Goal: Transaction & Acquisition: Subscribe to service/newsletter

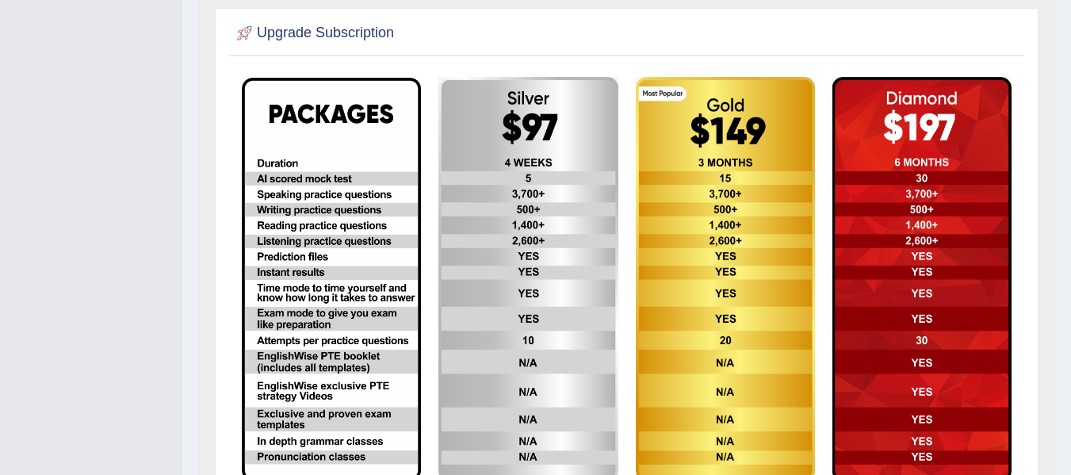
click at [468, 236] on img at bounding box center [527, 279] width 179 height 405
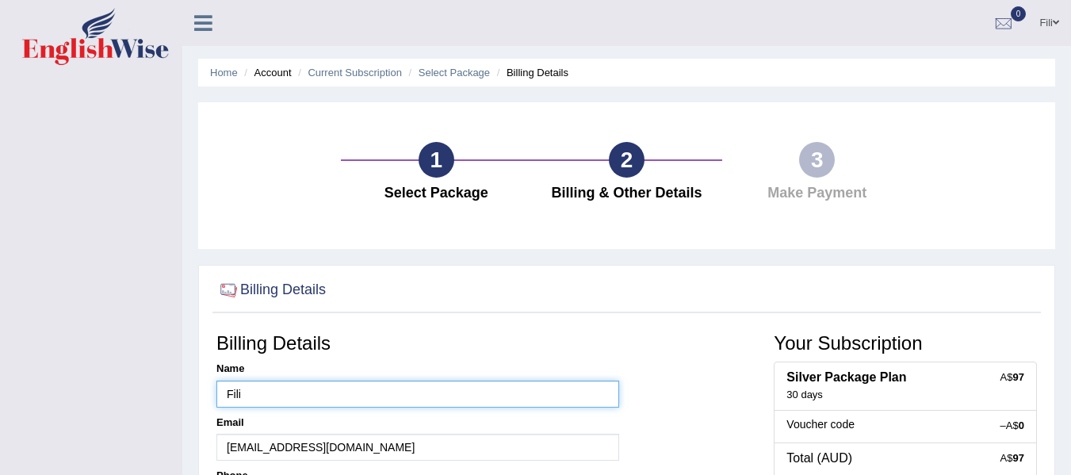
click at [312, 400] on input "Fili" at bounding box center [417, 393] width 403 height 27
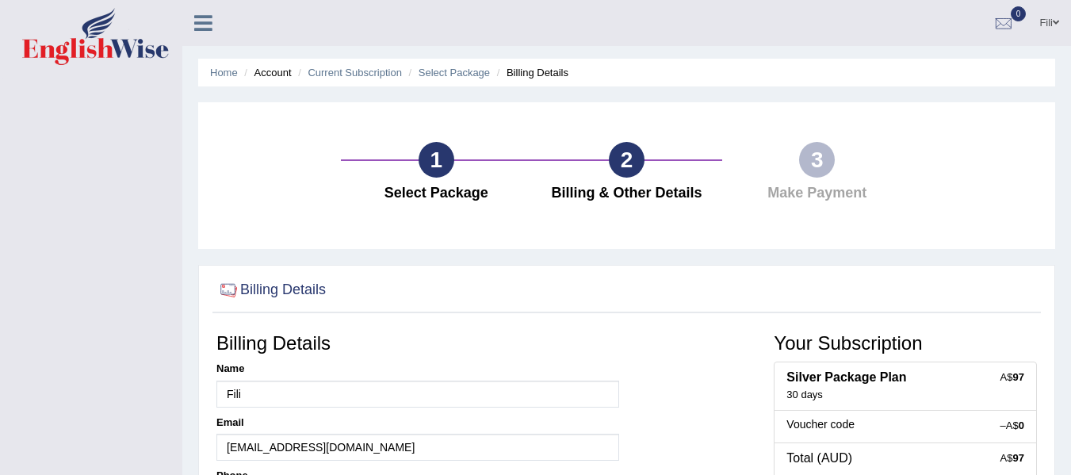
click at [467, 256] on div "Home Account Current Subscription Select Package Billing Details 1 Select Packa…" at bounding box center [626, 396] width 888 height 792
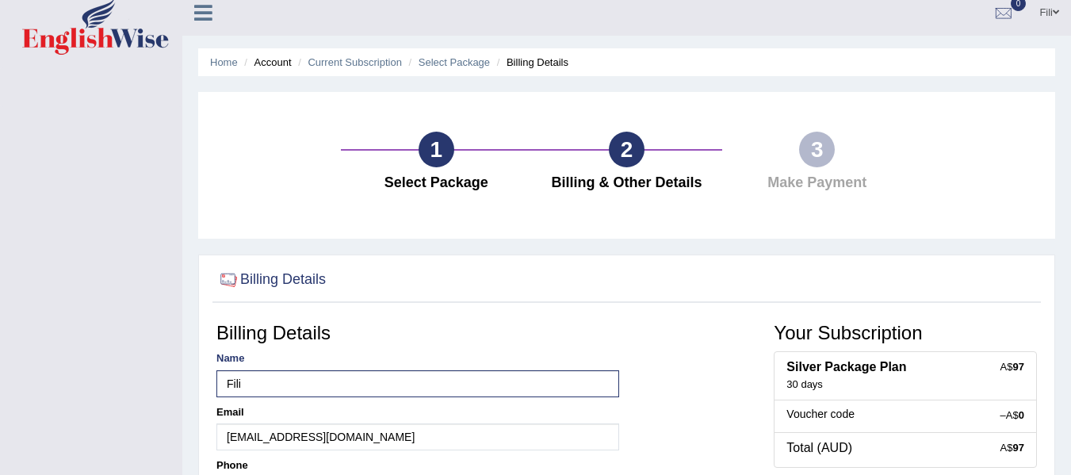
click at [814, 155] on div "3" at bounding box center [817, 150] width 36 height 36
click at [814, 156] on div "3" at bounding box center [817, 150] width 36 height 36
click at [783, 443] on div "A$ 97 Total (AUD)" at bounding box center [904, 450] width 263 height 36
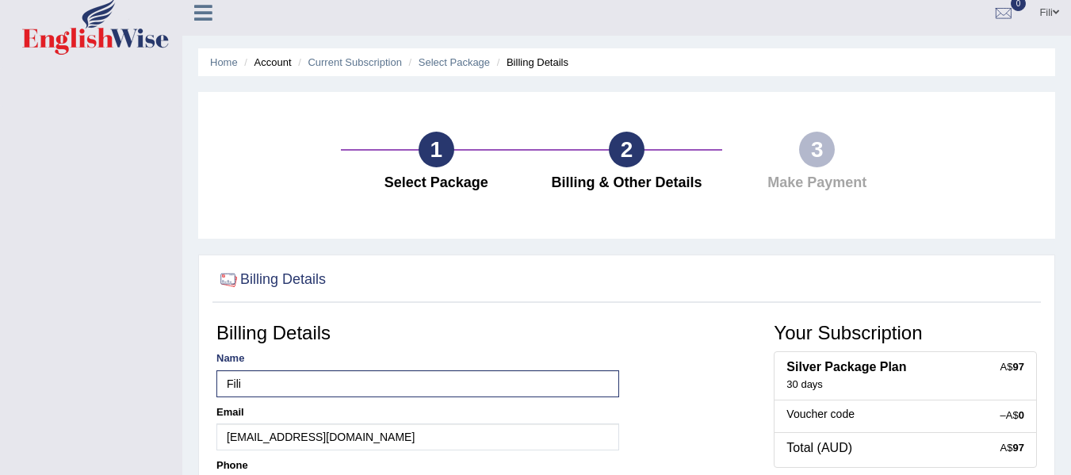
click at [783, 443] on div "A$ 97 Total (AUD)" at bounding box center [904, 450] width 263 height 36
drag, startPoint x: 783, startPoint y: 443, endPoint x: 1082, endPoint y: 250, distance: 355.8
click at [1070, 250] on html "Toggle navigation [GEOGRAPHIC_DATA] Toggle navigation Username: filiikuna Acces…" at bounding box center [535, 227] width 1071 height 475
